Goal: Information Seeking & Learning: Learn about a topic

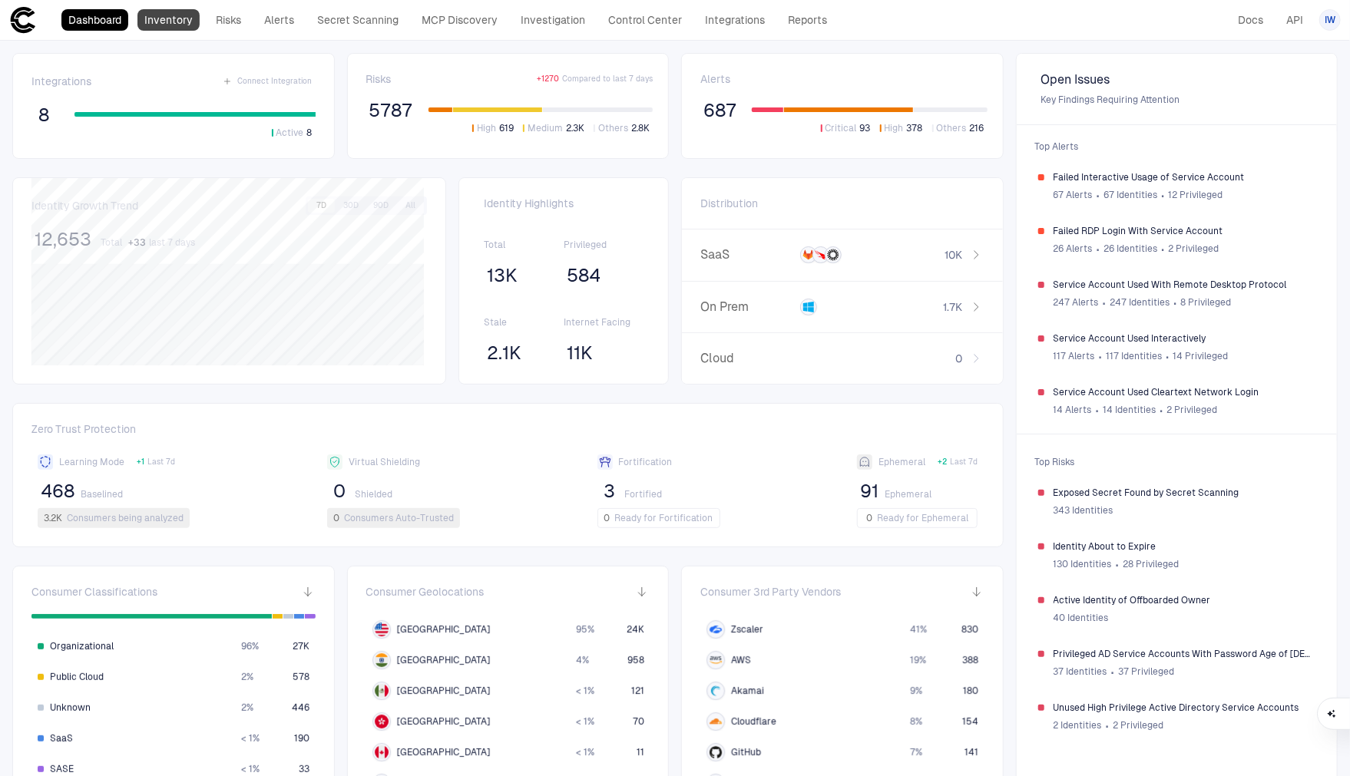
click at [194, 26] on link "Inventory" at bounding box center [168, 20] width 62 height 22
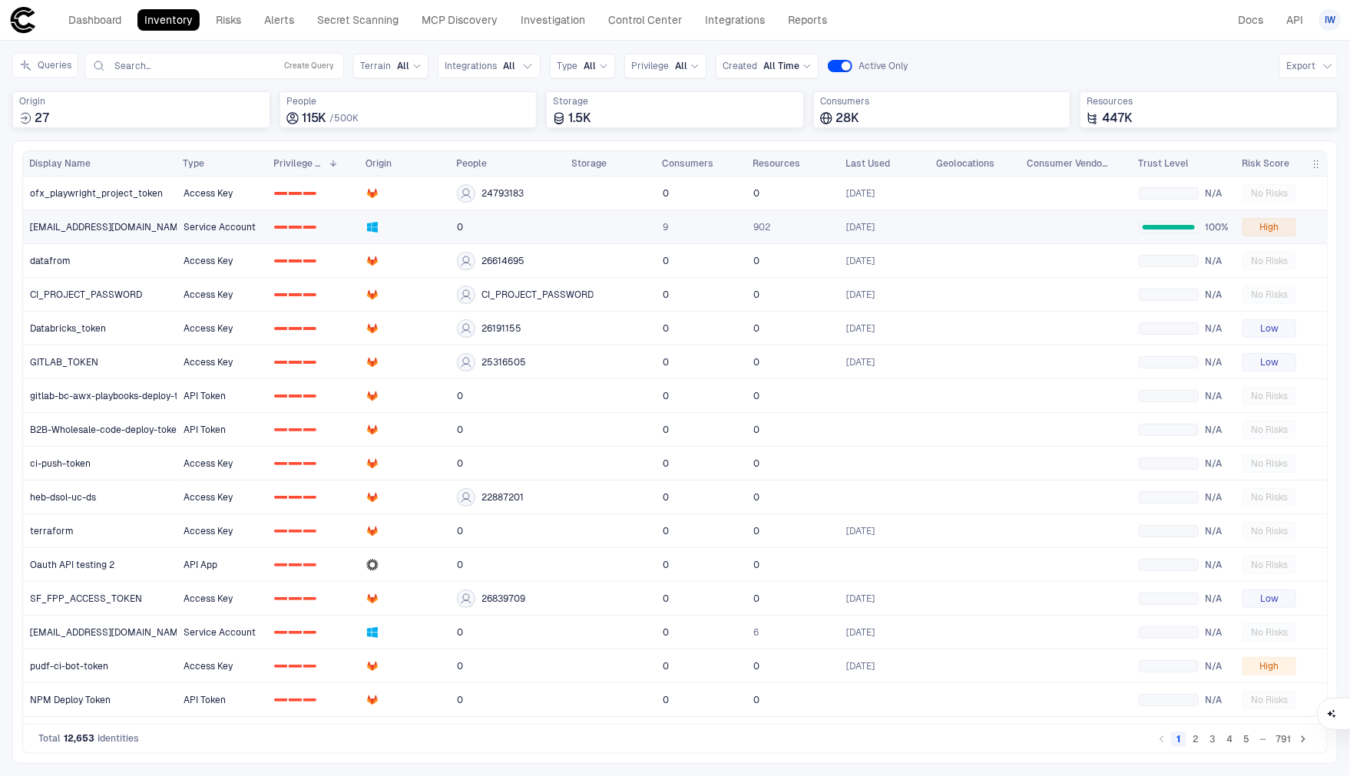
click at [80, 225] on span "[EMAIL_ADDRESS][DOMAIN_NAME]" at bounding box center [108, 227] width 157 height 12
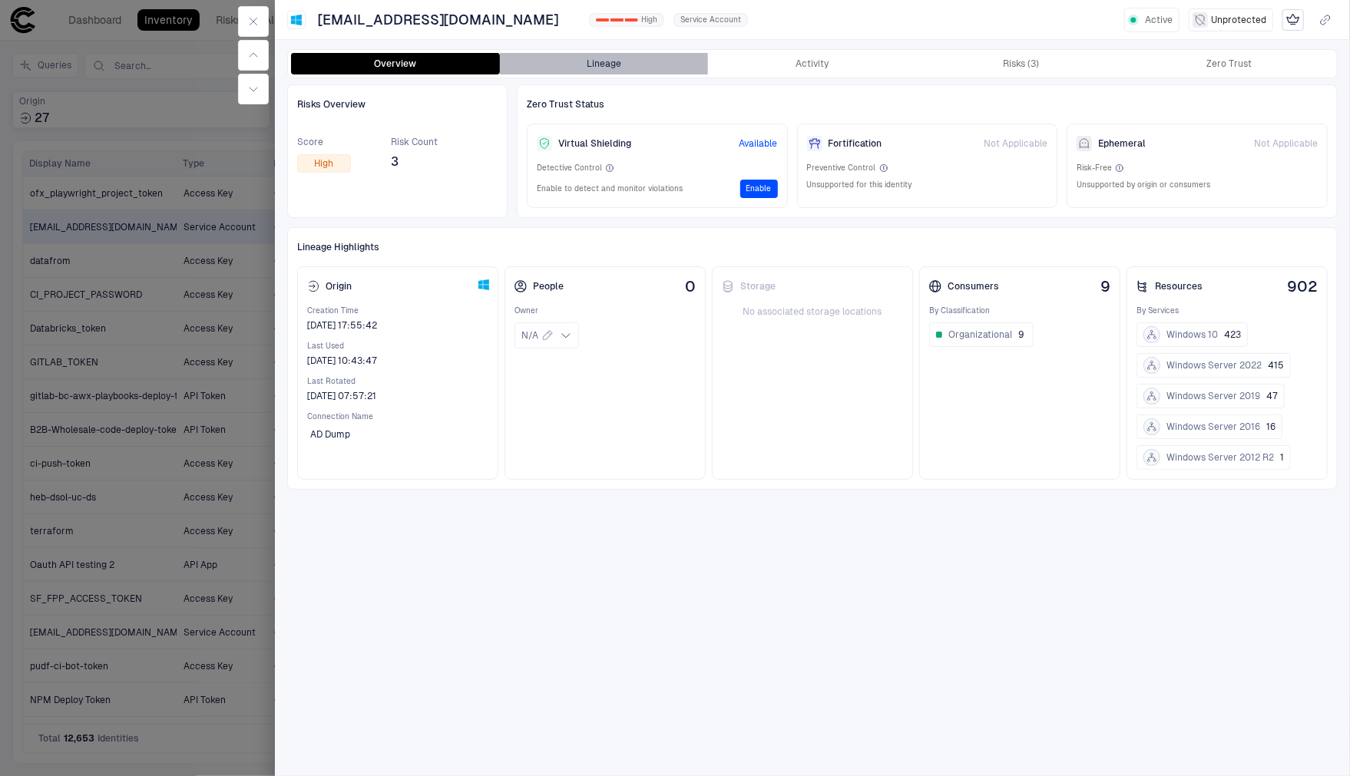
click at [635, 62] on button "Lineage" at bounding box center [604, 64] width 209 height 22
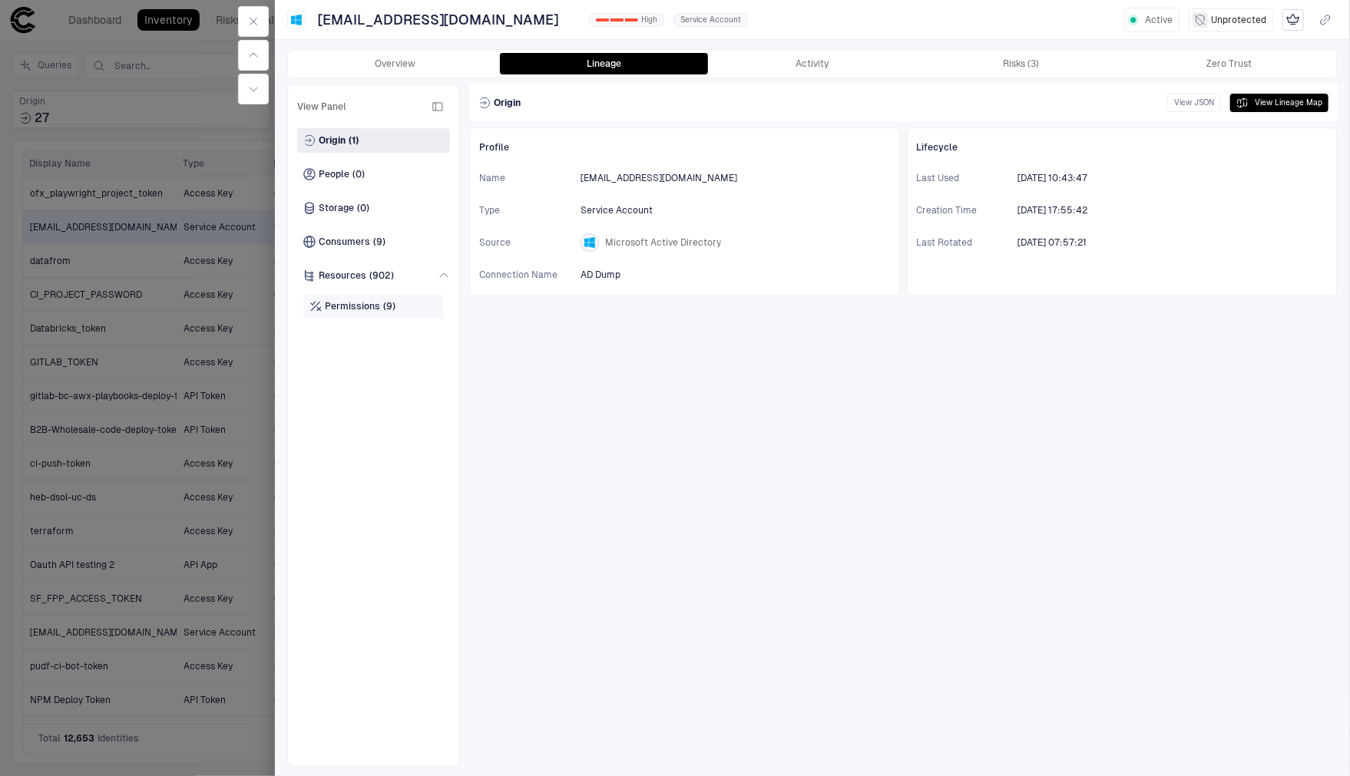
click at [386, 298] on div "Permissions (9)" at bounding box center [373, 306] width 141 height 25
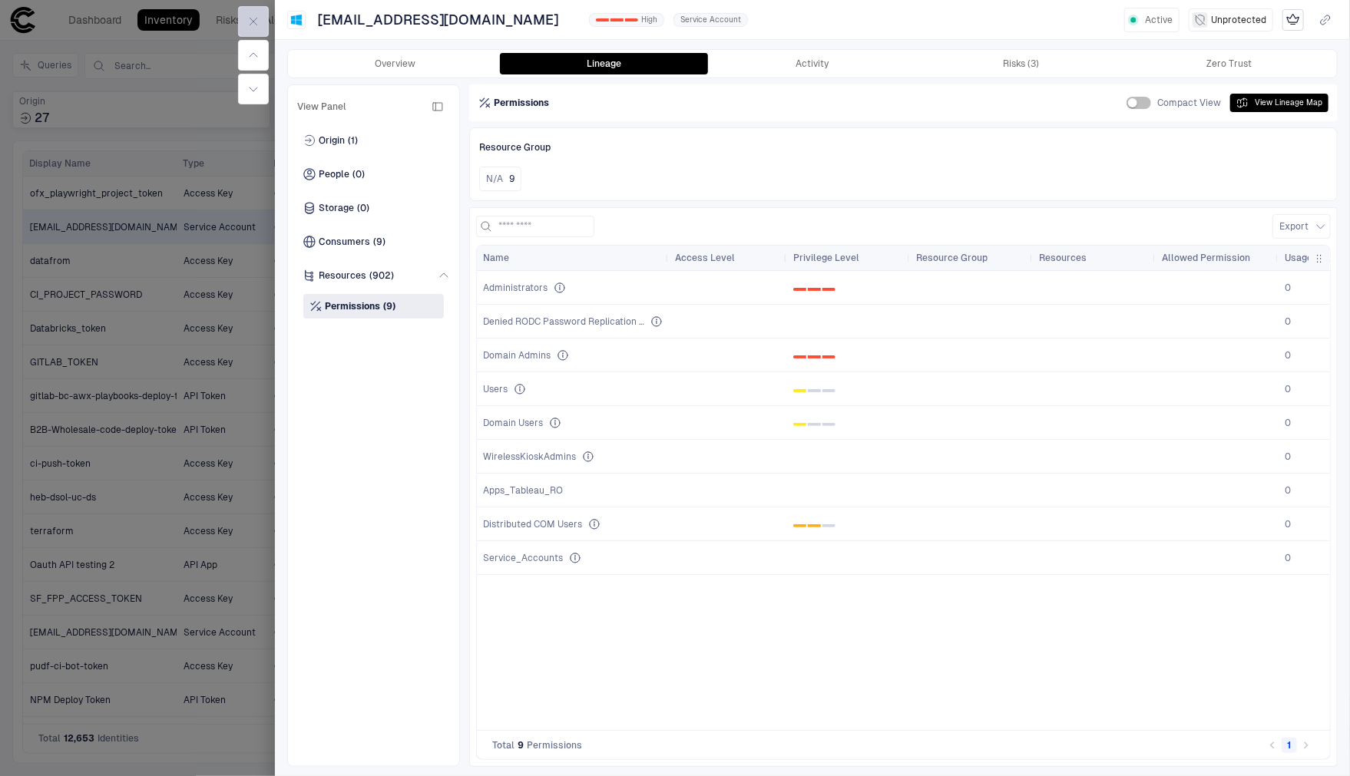
click at [258, 21] on icon "button" at bounding box center [253, 21] width 12 height 12
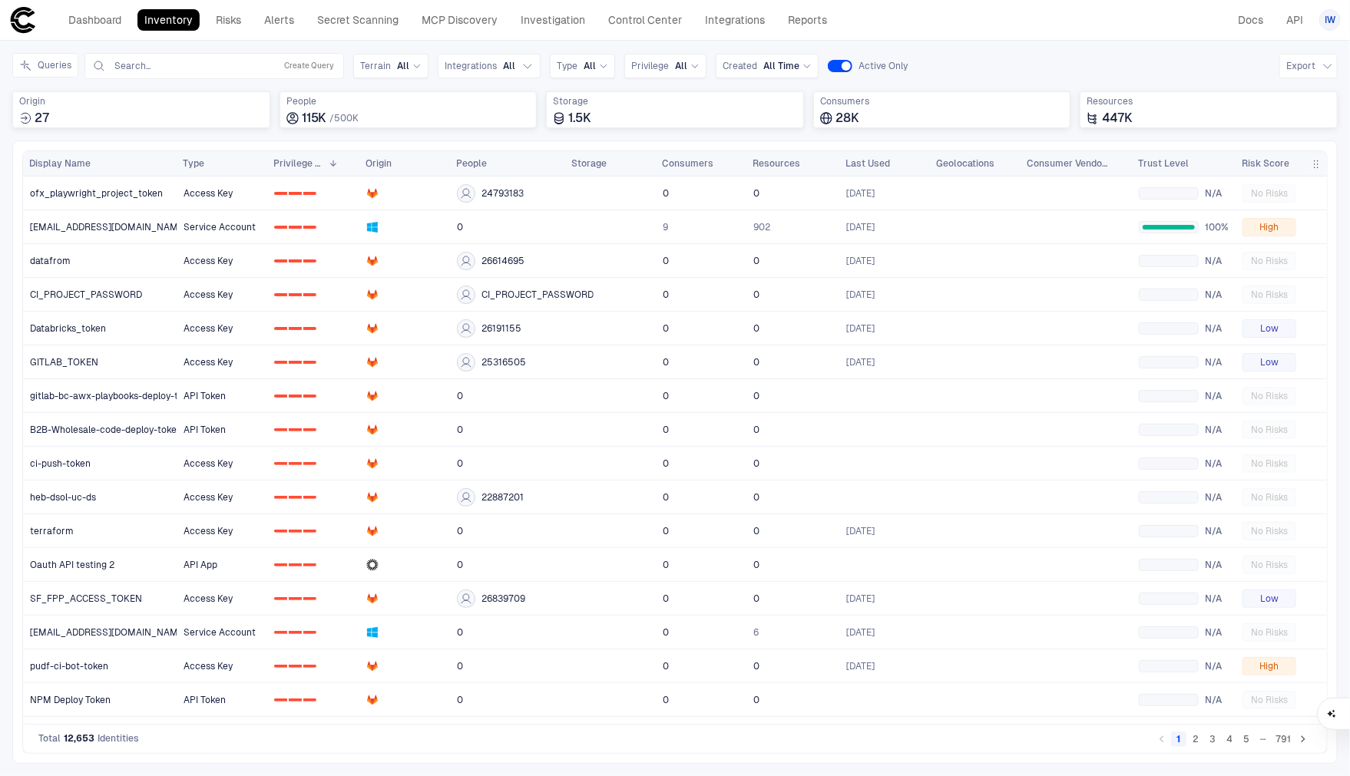
click at [1199, 740] on button "2" at bounding box center [1195, 739] width 15 height 15
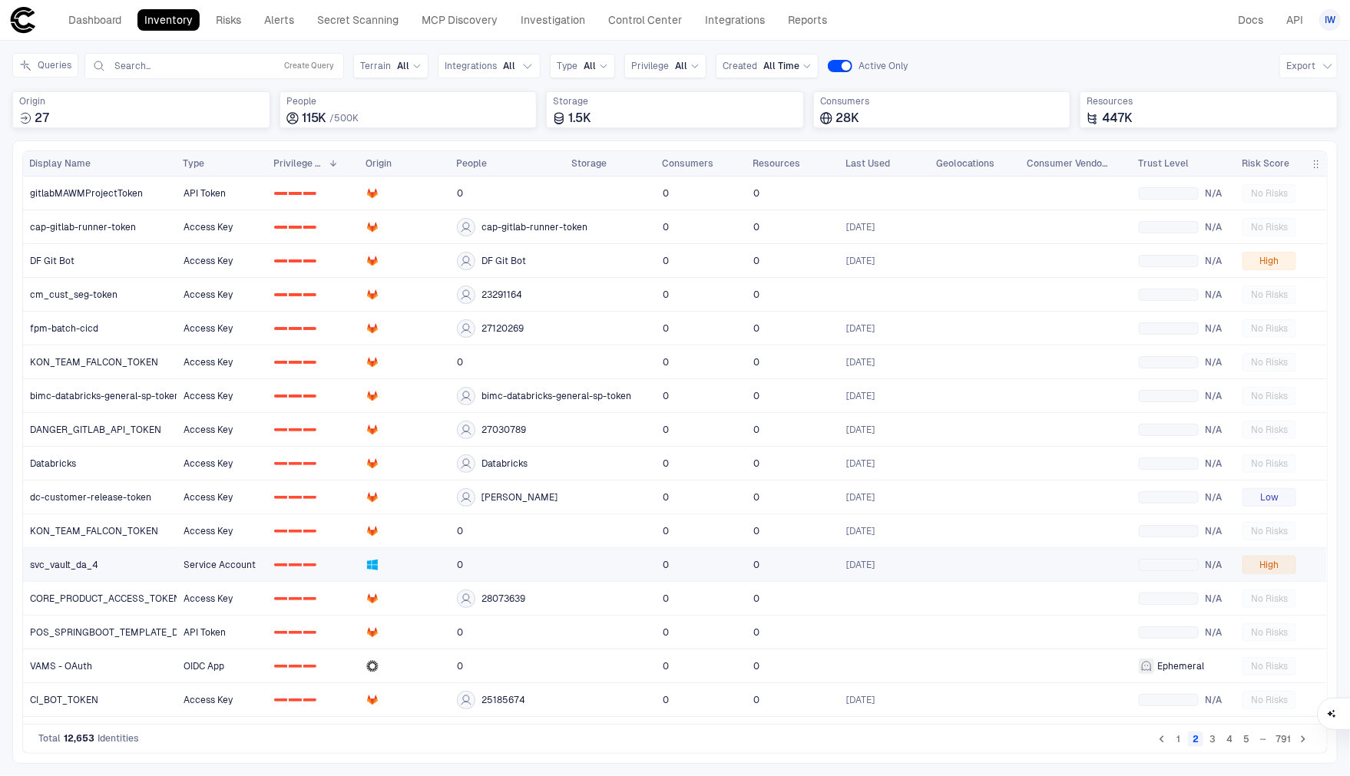
click at [101, 571] on link "svc_vault_da_4" at bounding box center [100, 564] width 153 height 31
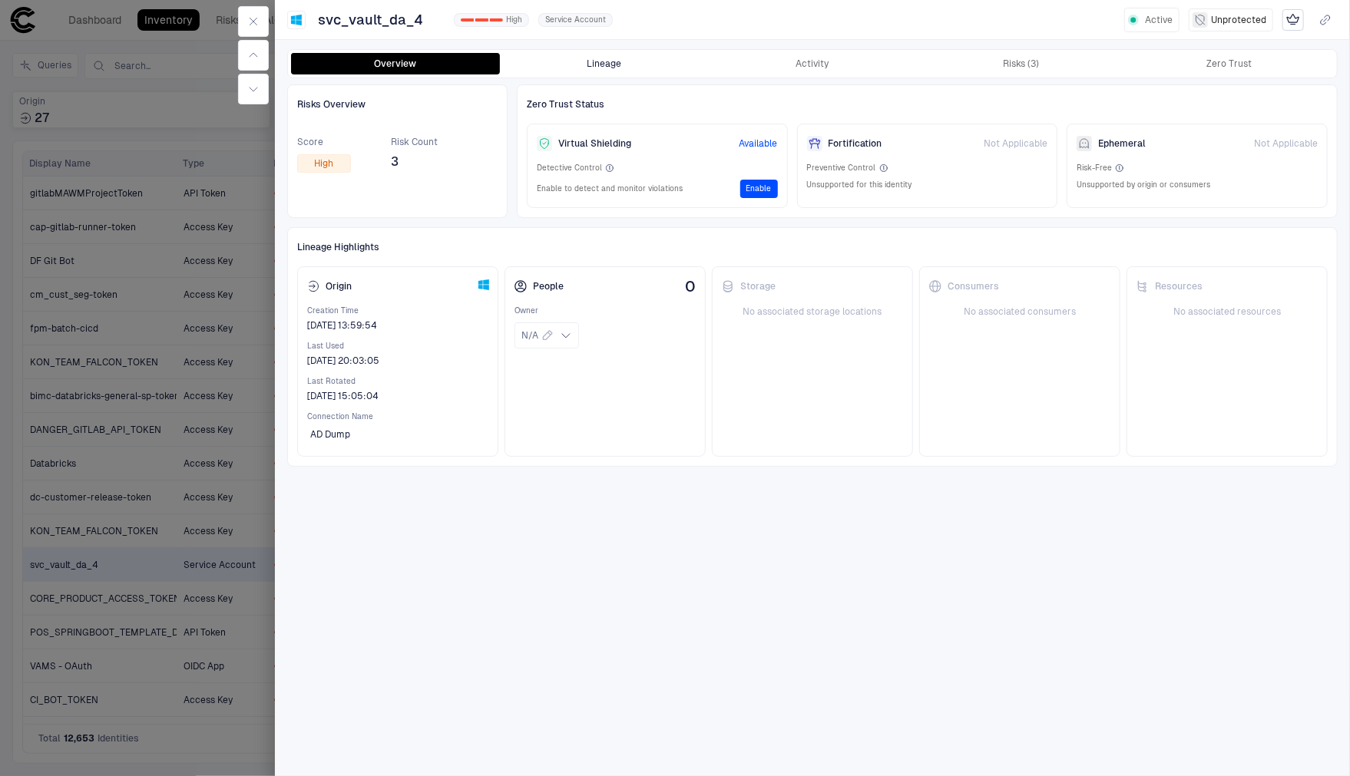
click at [627, 68] on button "Lineage" at bounding box center [604, 64] width 209 height 22
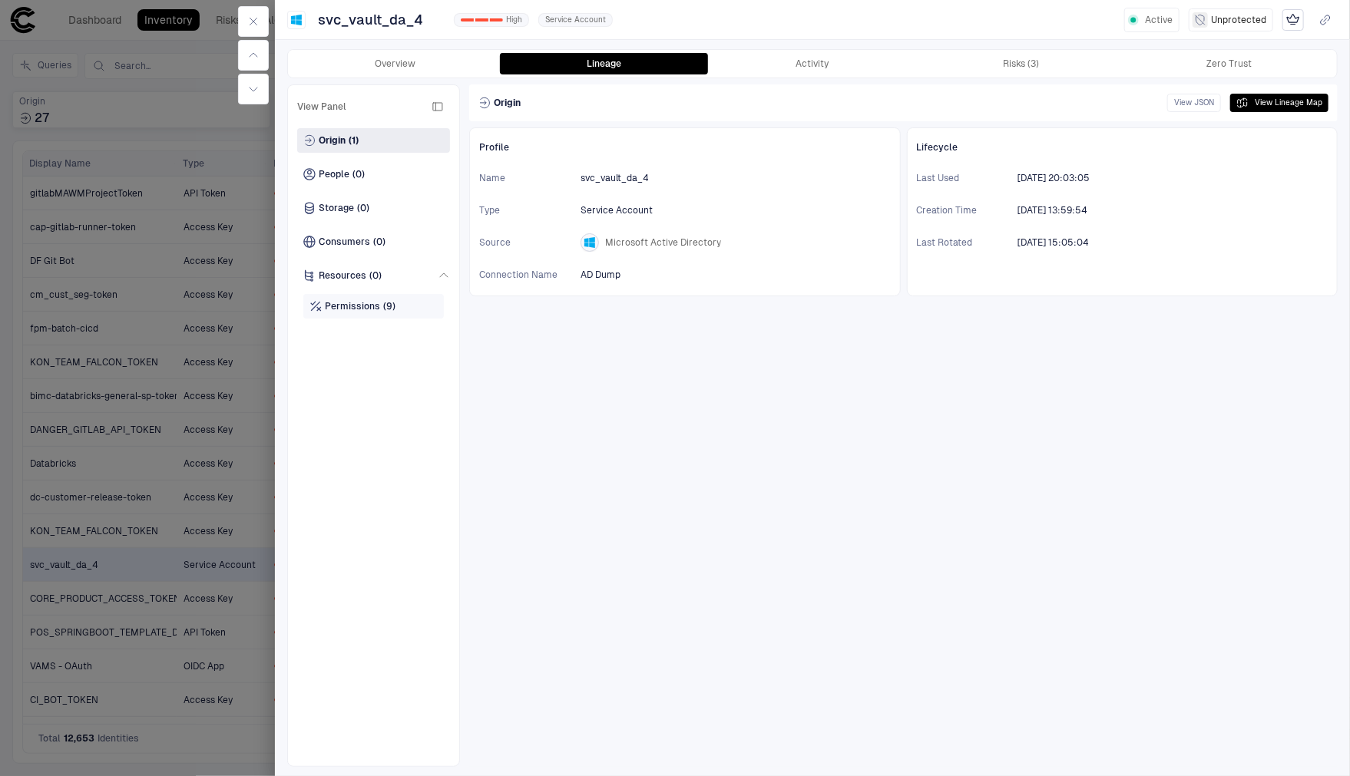
click at [351, 308] on span "Permissions" at bounding box center [352, 306] width 55 height 12
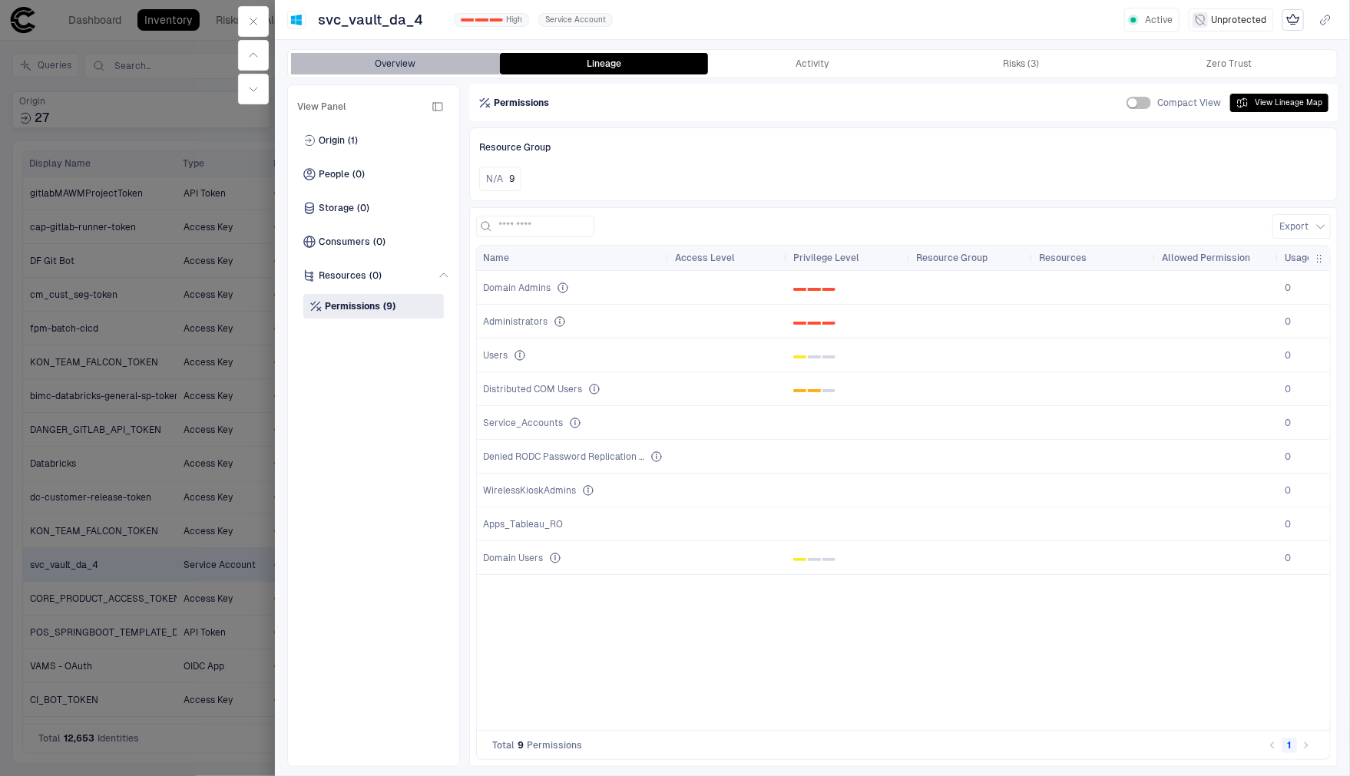
click at [380, 68] on button "Overview" at bounding box center [395, 64] width 209 height 22
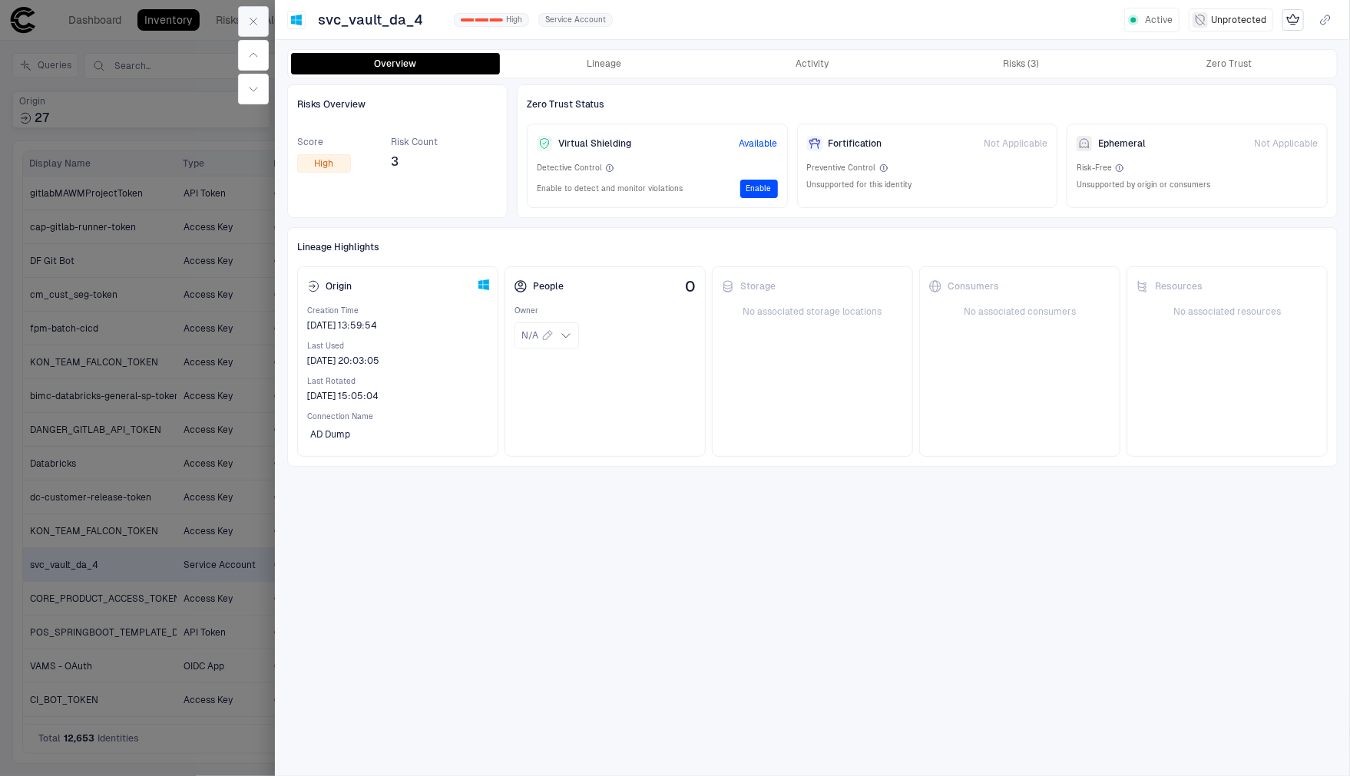
click at [256, 25] on icon "button" at bounding box center [253, 21] width 12 height 12
